Goal: Task Accomplishment & Management: Use online tool/utility

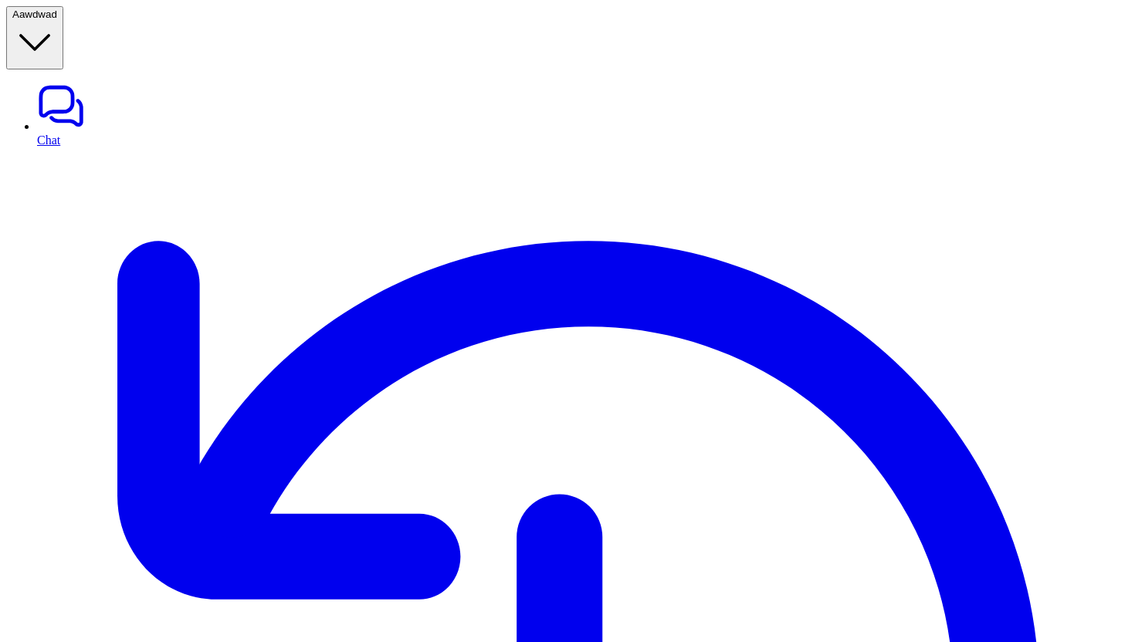
copy div "can you get order detail with id 000000001 A"
click at [63, 11] on button "A awdwad" at bounding box center [34, 37] width 57 height 63
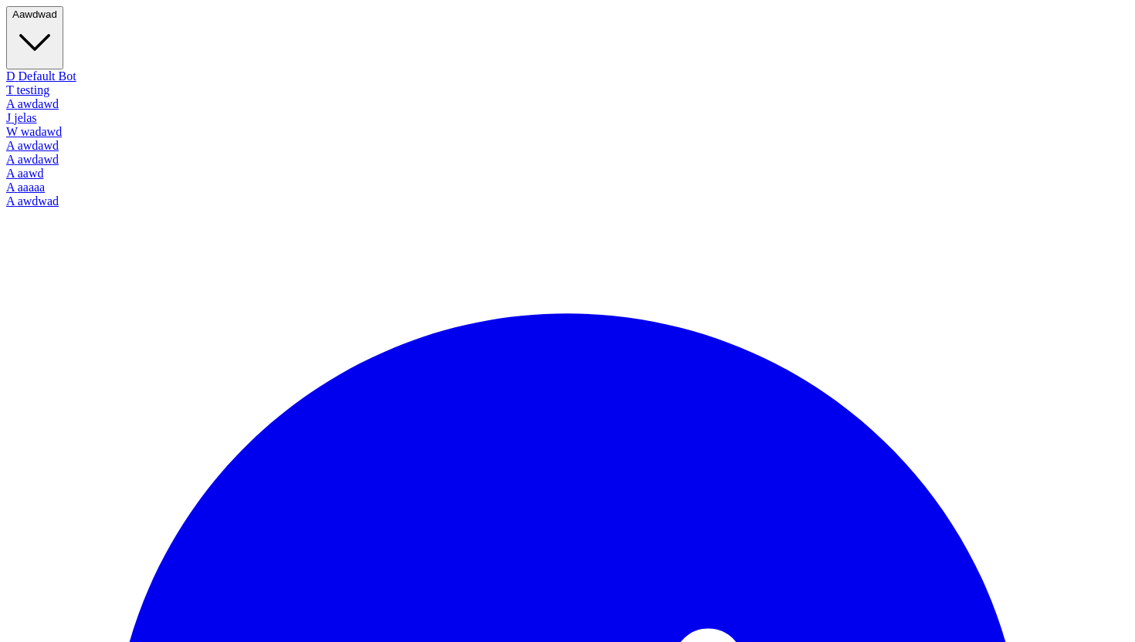
click at [94, 195] on link "A aaaaa" at bounding box center [567, 188] width 1122 height 14
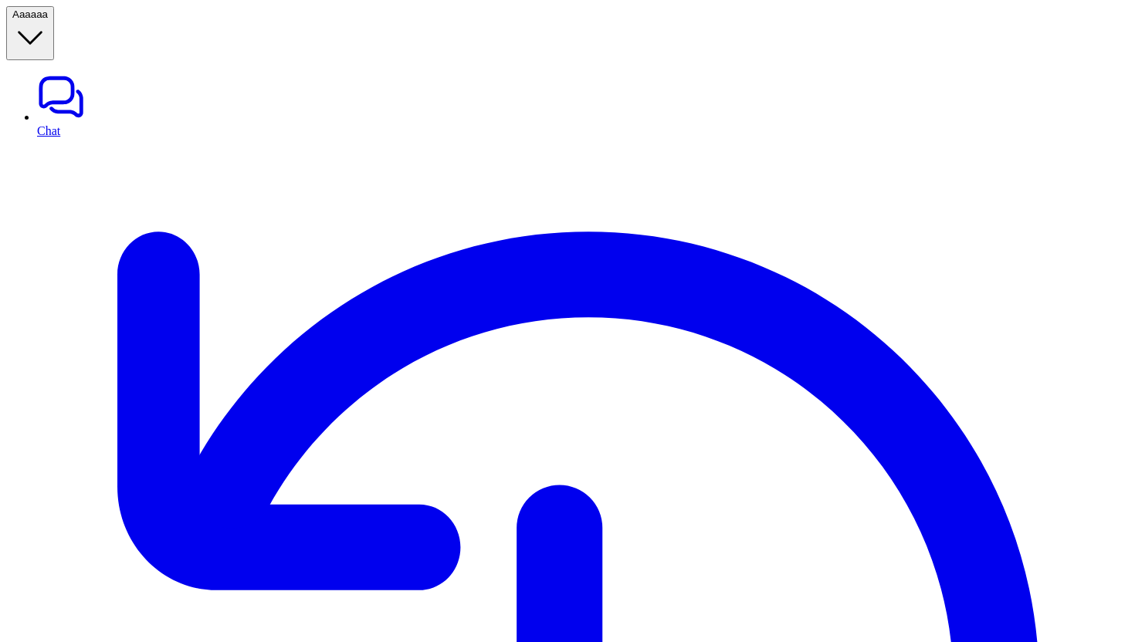
type textarea "**********"
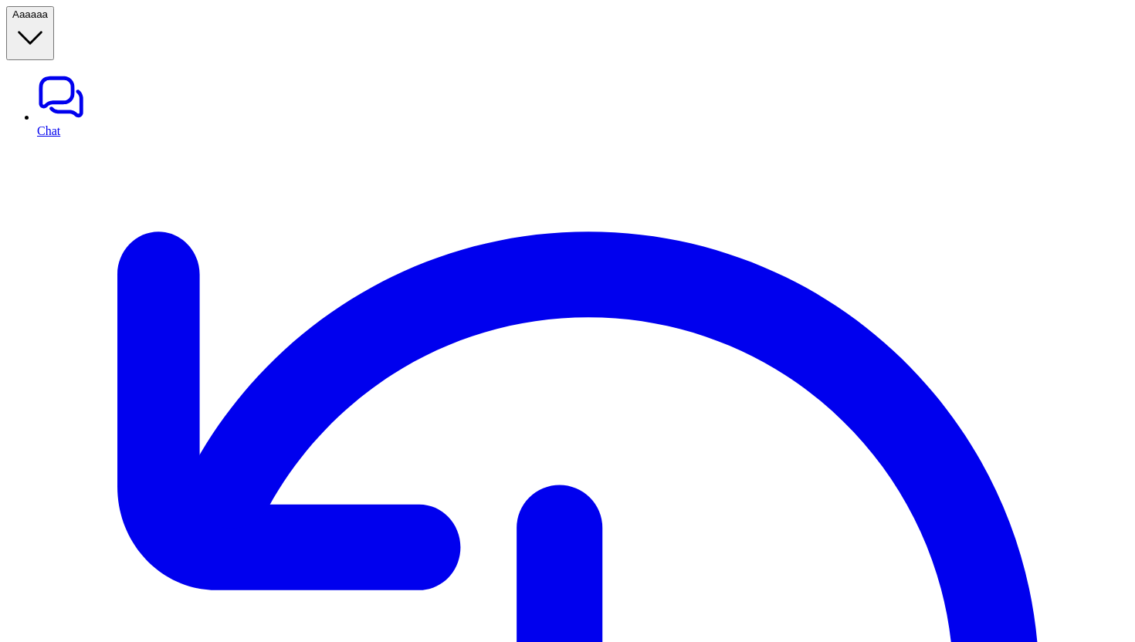
paste div
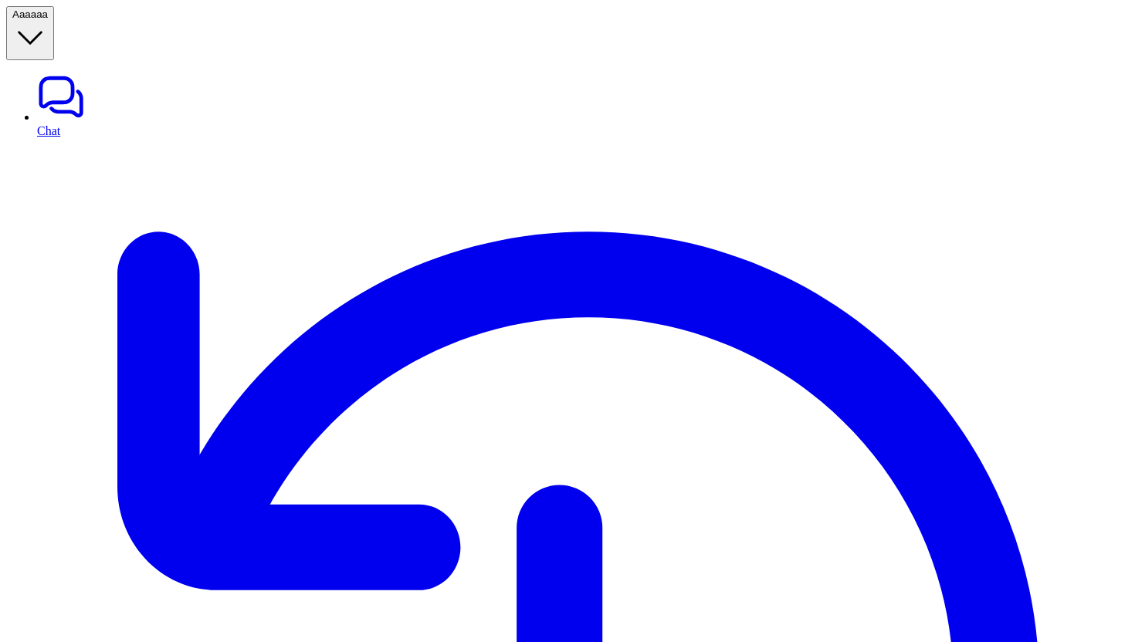
paste div
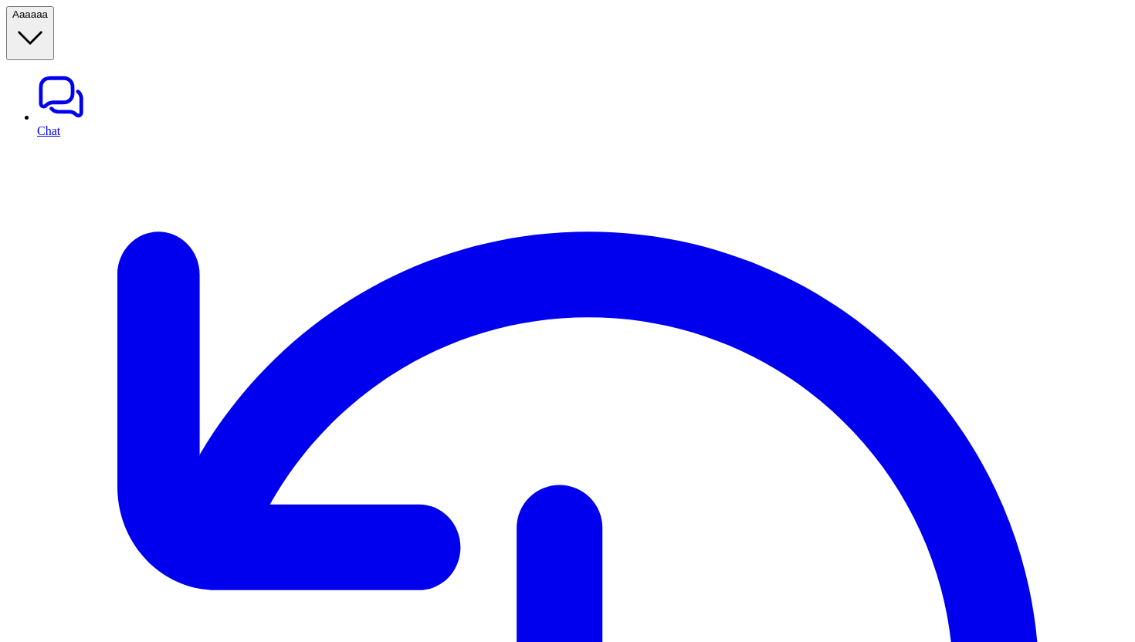
drag, startPoint x: 953, startPoint y: 412, endPoint x: 876, endPoint y: 305, distance: 131.7
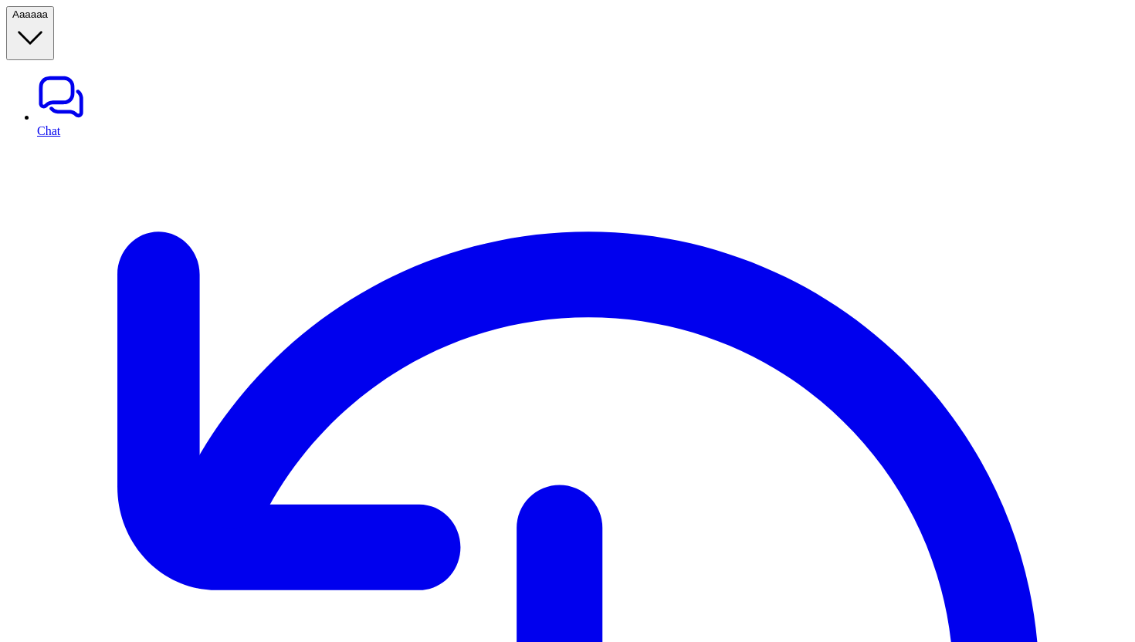
scroll to position [1122, 0]
drag, startPoint x: 881, startPoint y: 187, endPoint x: 1090, endPoint y: 332, distance: 254.6
copy ul "deliveryname (Full recipient name) deliverycontactname (Contact person's name) …"
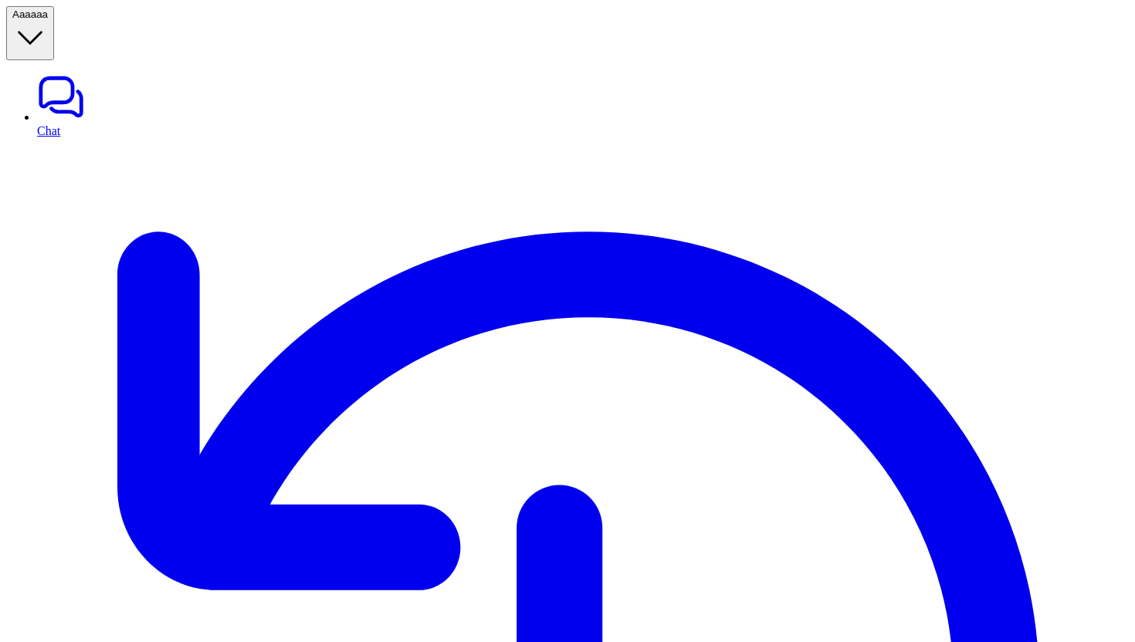
scroll to position [1381, 0]
